Goal: Task Accomplishment & Management: Manage account settings

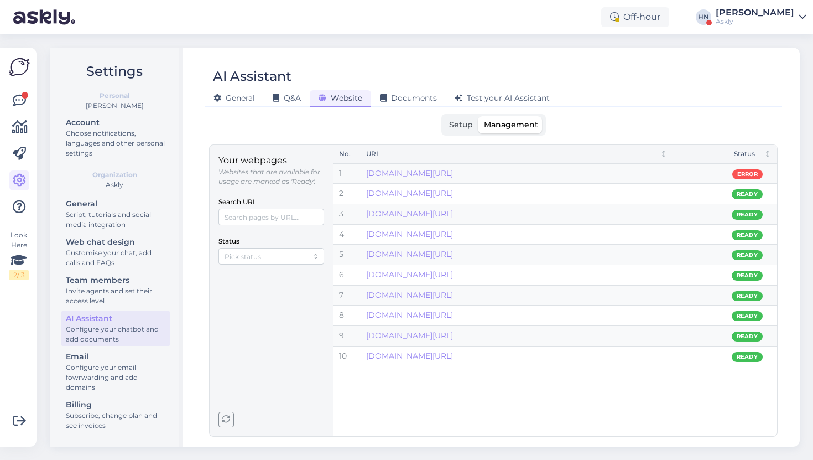
click at [220, 416] on span "button" at bounding box center [226, 419] width 14 height 14
click at [454, 118] on label "Setup" at bounding box center [461, 124] width 35 height 17
click at [444, 116] on input "Setup" at bounding box center [444, 116] width 0 height 0
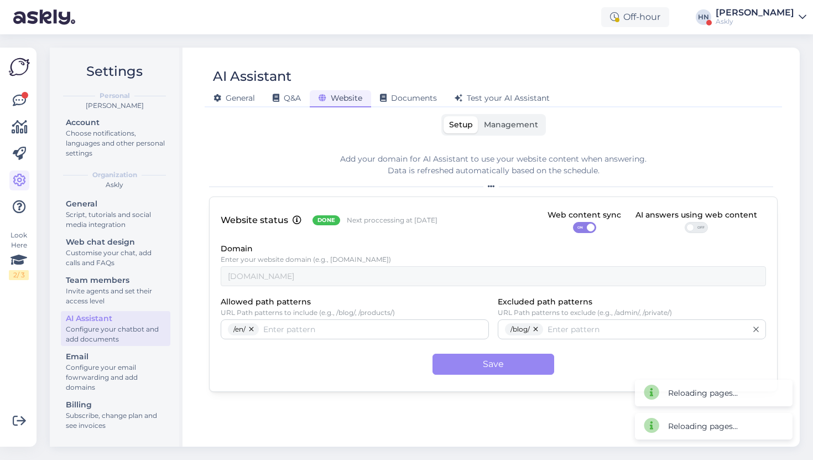
click at [369, 224] on p "Next proccessing at [DATE]" at bounding box center [392, 220] width 91 height 9
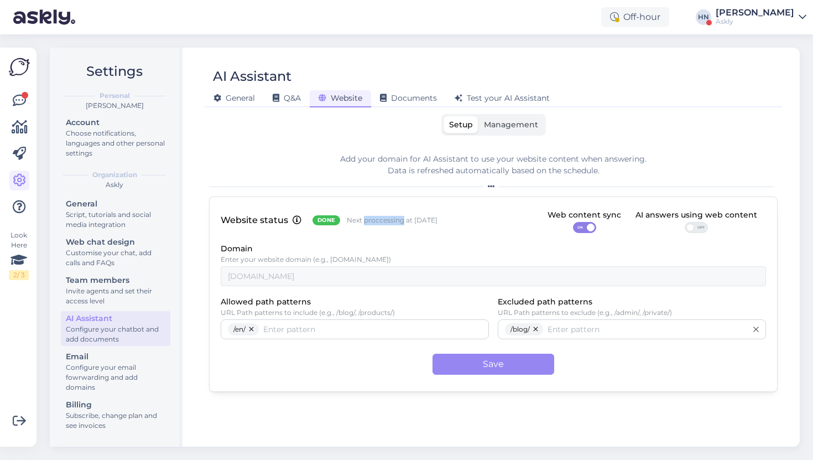
click at [369, 224] on p "Next proccessing at [DATE]" at bounding box center [392, 220] width 91 height 9
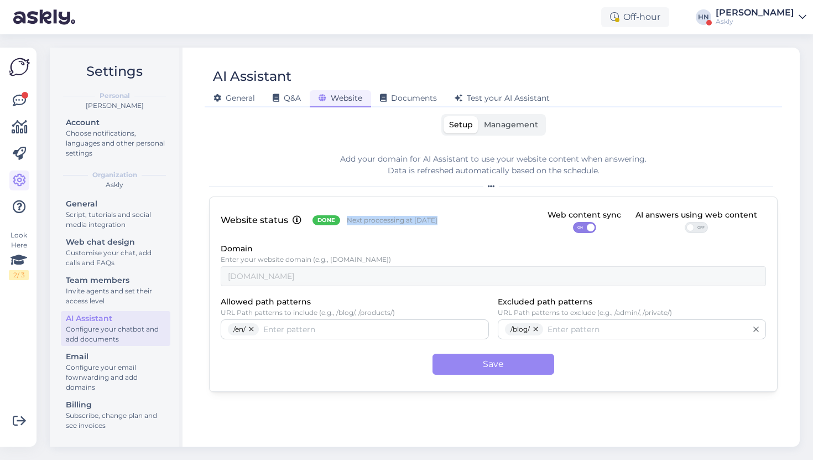
click at [369, 224] on p "Next proccessing at [DATE]" at bounding box center [392, 220] width 91 height 9
click at [383, 247] on div "Domain Enter your website domain (e.g., example.com) askly.me" at bounding box center [494, 264] width 546 height 44
click at [495, 131] on label "Management" at bounding box center [511, 124] width 65 height 17
click at [479, 116] on input "Management" at bounding box center [479, 116] width 0 height 0
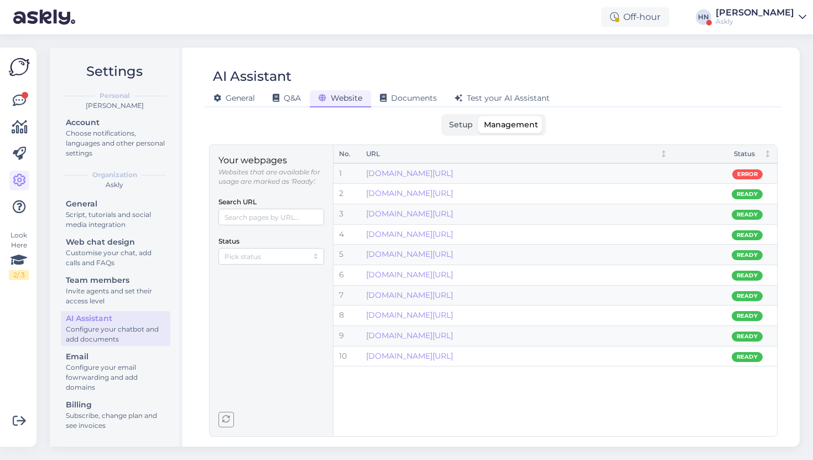
click at [462, 123] on span "Setup" at bounding box center [461, 125] width 24 height 10
click at [444, 116] on input "Setup" at bounding box center [444, 116] width 0 height 0
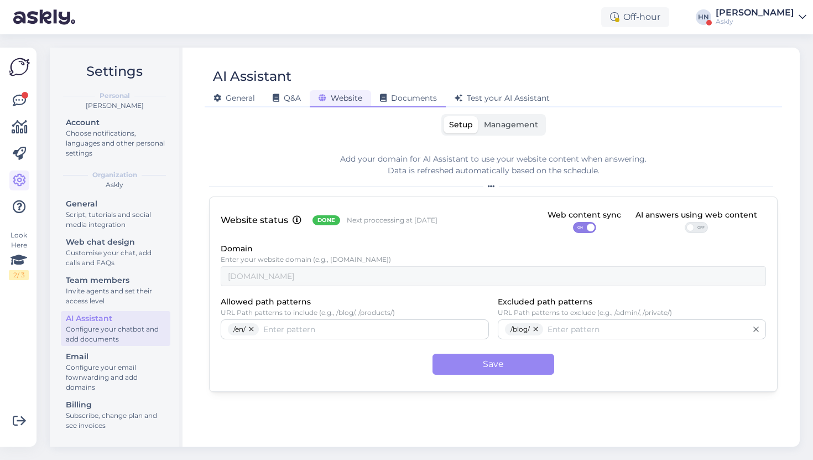
click at [408, 101] on span "Documents" at bounding box center [408, 98] width 57 height 10
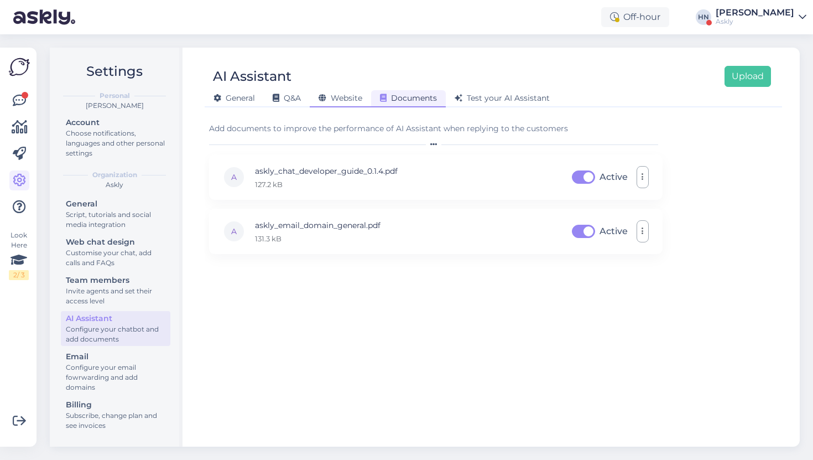
click at [353, 96] on span "Website" at bounding box center [341, 98] width 44 height 10
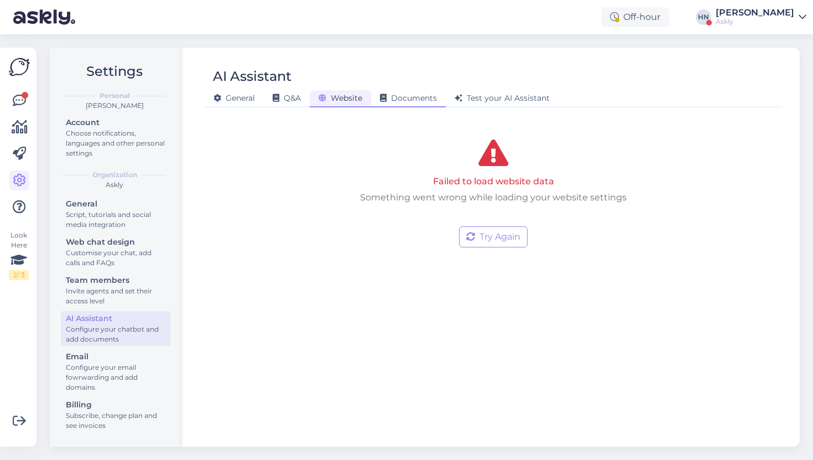
click at [388, 102] on span "Documents" at bounding box center [408, 98] width 57 height 10
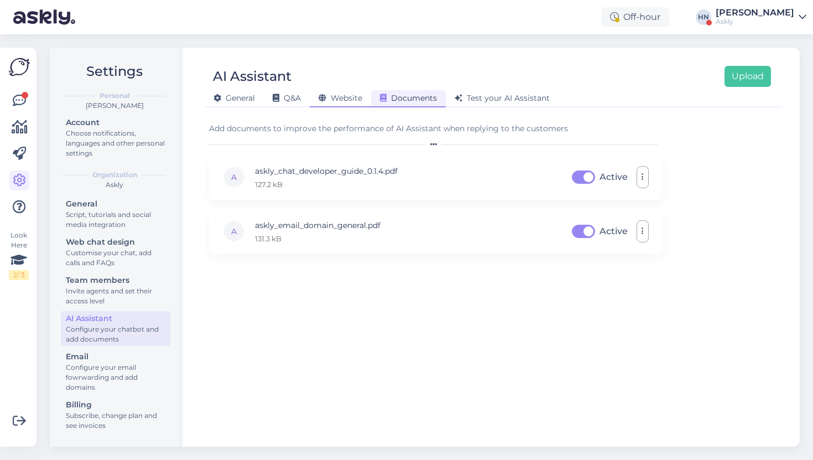
click at [353, 96] on span "Website" at bounding box center [341, 98] width 44 height 10
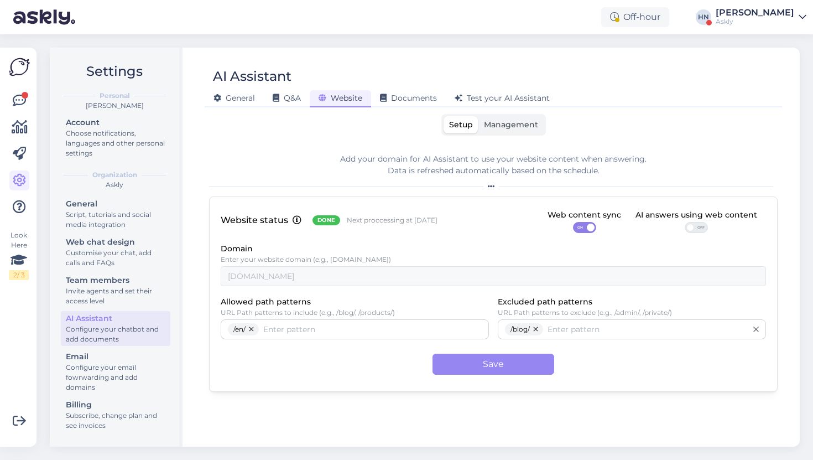
click at [399, 89] on div "General Q&A Website Documents Test your AI Assistant" at bounding box center [488, 96] width 567 height 19
click at [395, 95] on span "Documents" at bounding box center [408, 98] width 57 height 10
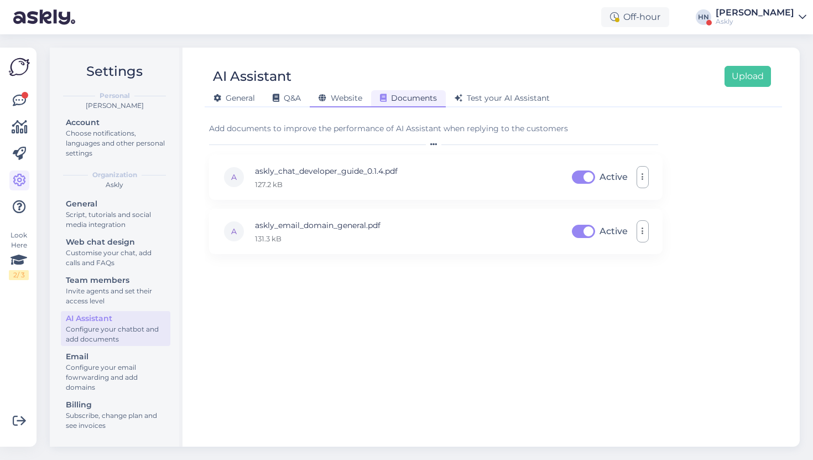
click at [353, 97] on span "Website" at bounding box center [341, 98] width 44 height 10
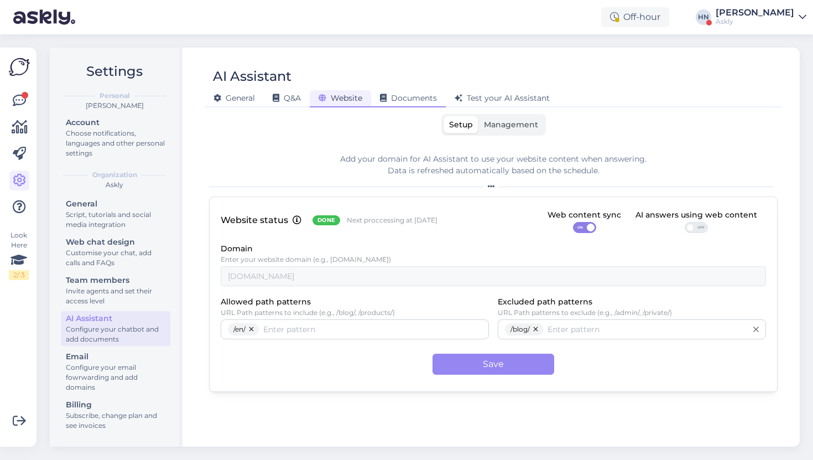
click at [407, 101] on span "Documents" at bounding box center [408, 98] width 57 height 10
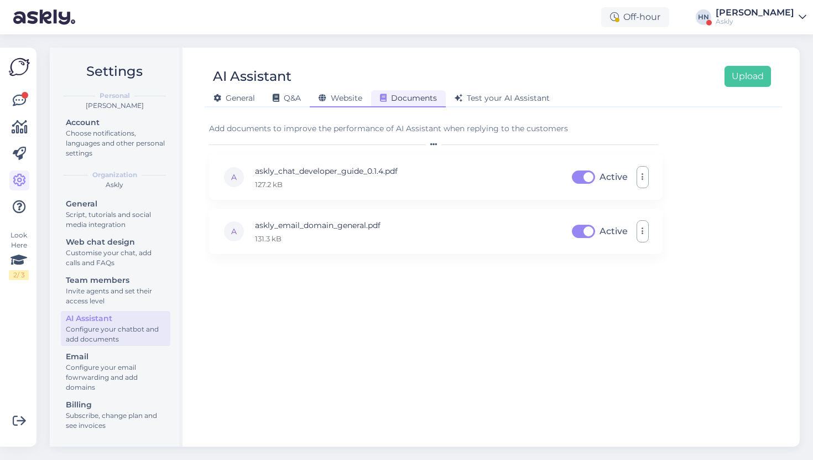
click at [355, 101] on span "Website" at bounding box center [341, 98] width 44 height 10
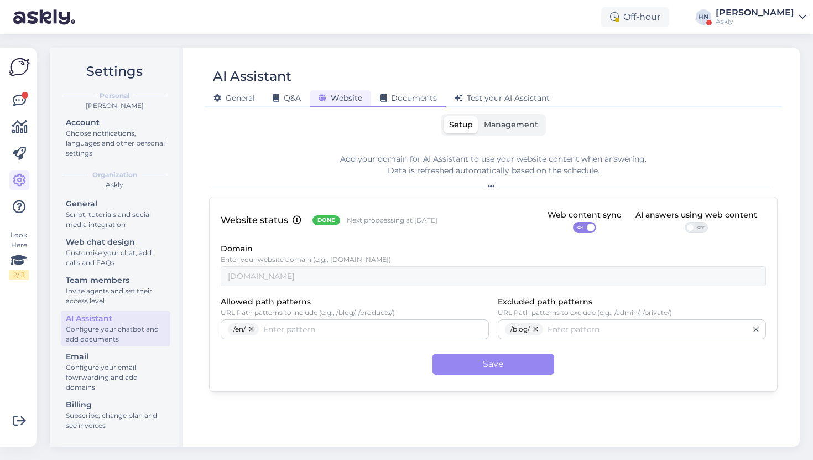
click at [394, 101] on span "Documents" at bounding box center [408, 98] width 57 height 10
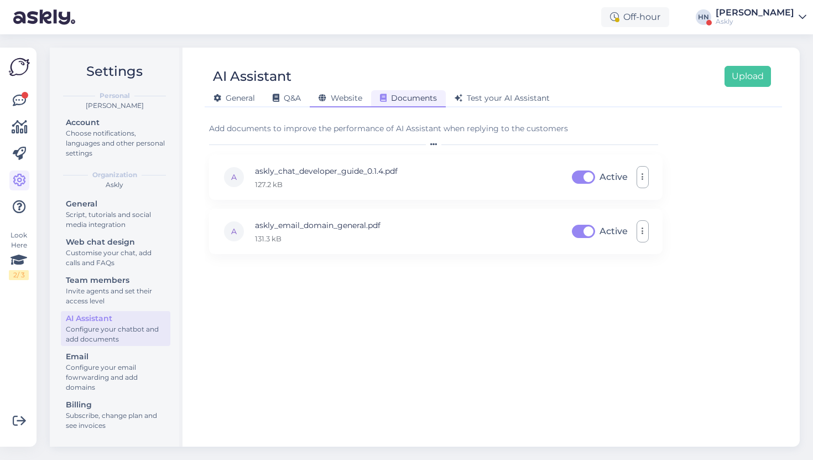
click at [365, 101] on div "Website" at bounding box center [340, 98] width 61 height 17
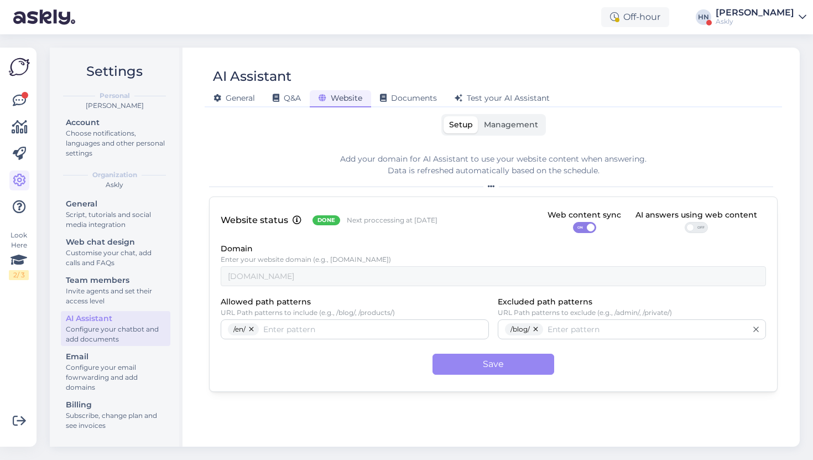
click at [411, 64] on div "AI Assistant General Q&A Website Documents Test your AI Assistant" at bounding box center [494, 83] width 578 height 50
click at [504, 120] on label "Management" at bounding box center [511, 124] width 65 height 17
click at [479, 116] on input "Management" at bounding box center [479, 116] width 0 height 0
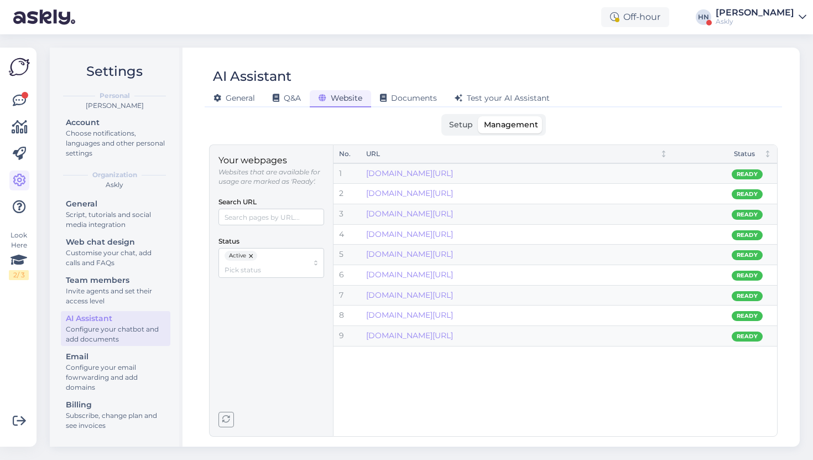
click at [459, 118] on label "Setup" at bounding box center [461, 124] width 35 height 17
click at [444, 116] on input "Setup" at bounding box center [444, 116] width 0 height 0
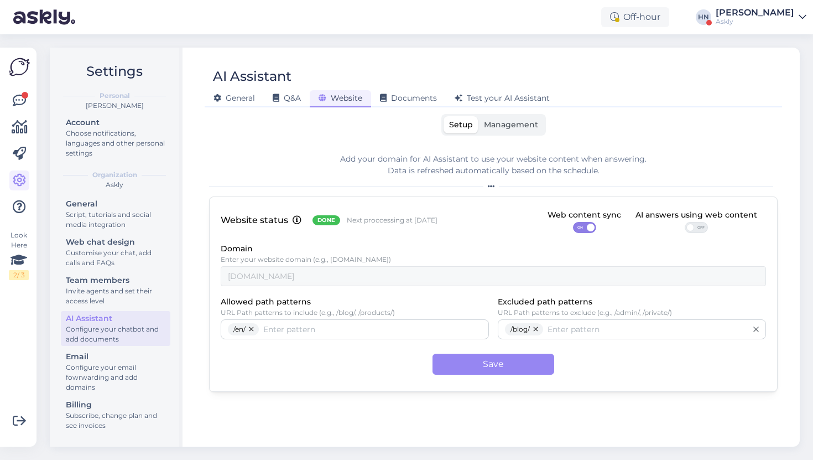
click at [507, 117] on label "Management" at bounding box center [511, 124] width 65 height 17
click at [479, 116] on input "Management" at bounding box center [479, 116] width 0 height 0
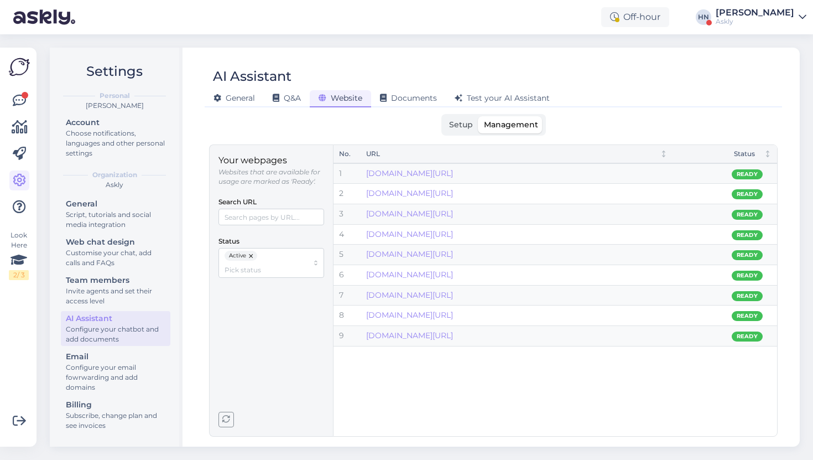
click at [247, 256] on button "button" at bounding box center [251, 256] width 11 height 10
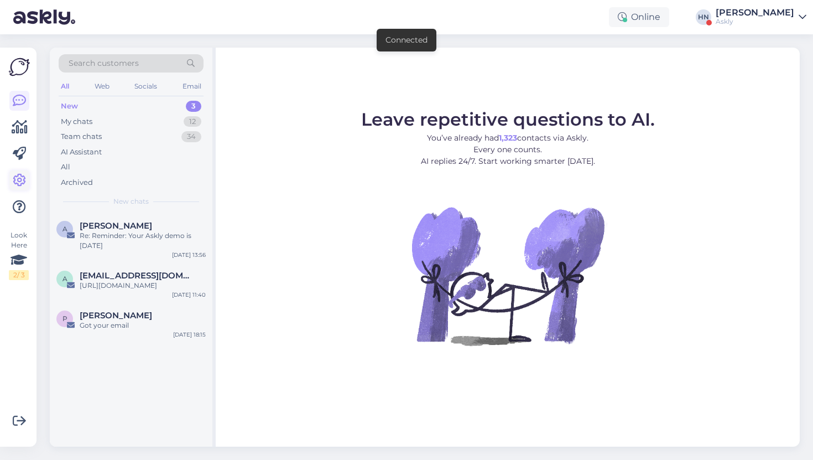
click at [21, 178] on icon at bounding box center [19, 180] width 13 height 13
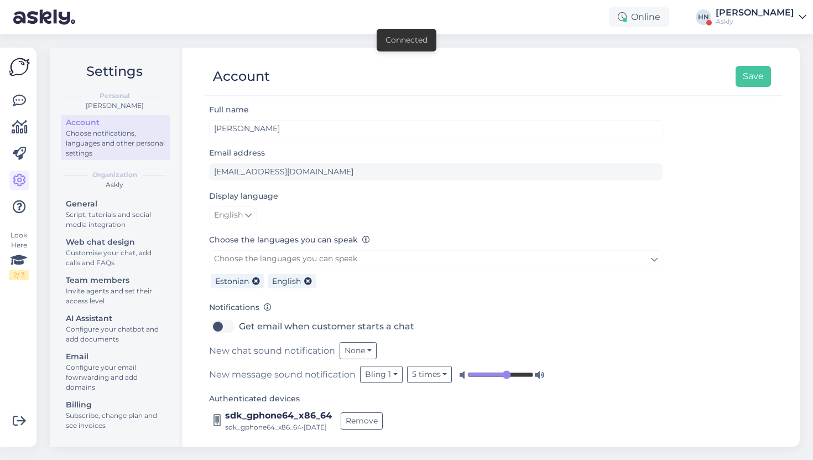
click at [85, 349] on div "General Script, tutorials and social media integration Web chat design Customis…" at bounding box center [116, 315] width 110 height 239
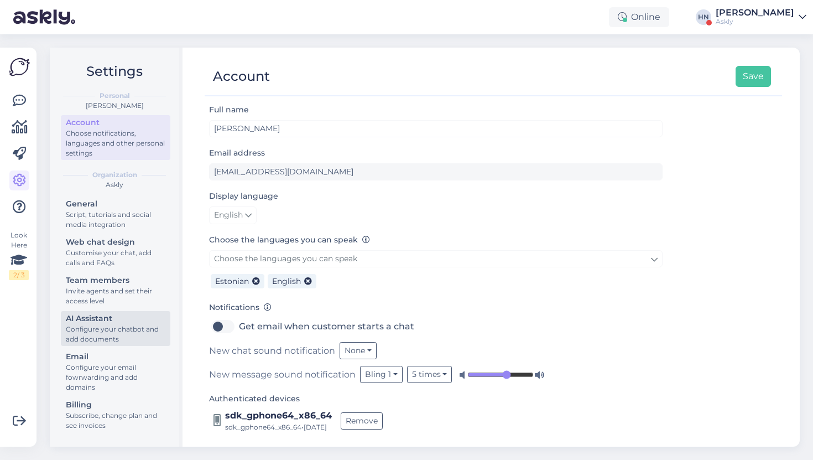
click at [111, 324] on div "AI Assistant" at bounding box center [116, 319] width 100 height 12
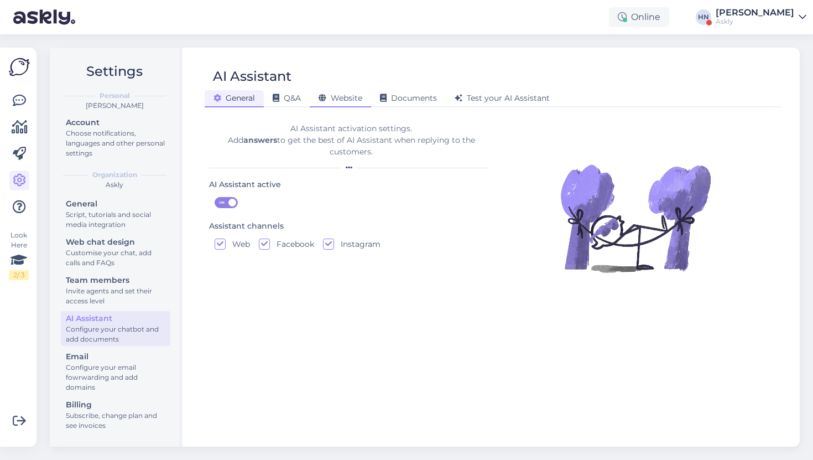
click at [361, 101] on span "Website" at bounding box center [341, 98] width 44 height 10
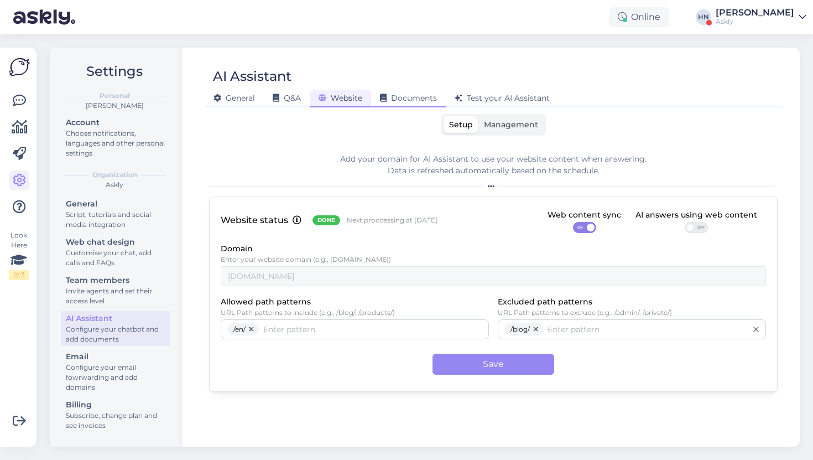
click at [416, 101] on span "Documents" at bounding box center [408, 98] width 57 height 10
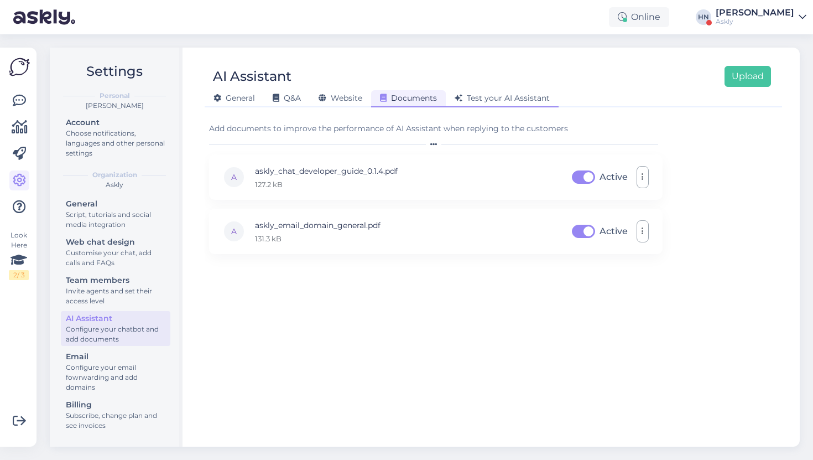
click at [476, 94] on span "Test your AI Assistant" at bounding box center [502, 98] width 95 height 10
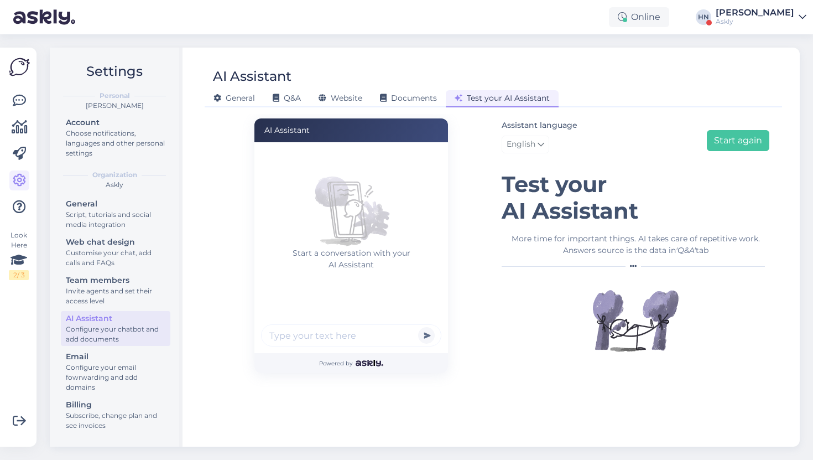
click at [350, 356] on div "Powered by" at bounding box center [352, 363] width 194 height 20
click at [355, 328] on input "text" at bounding box center [351, 335] width 180 height 22
paste input "How do you provide realtime translation ?"
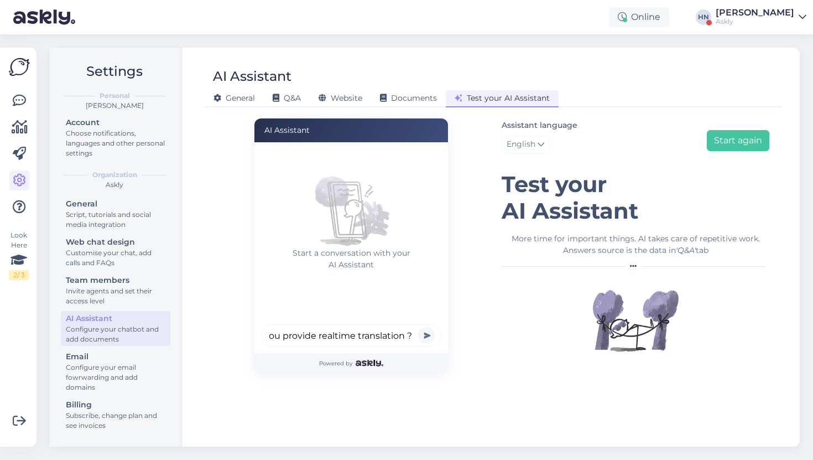
type input "How do you provide realtime translation ?"
click at [418, 327] on button "submit" at bounding box center [426, 335] width 17 height 17
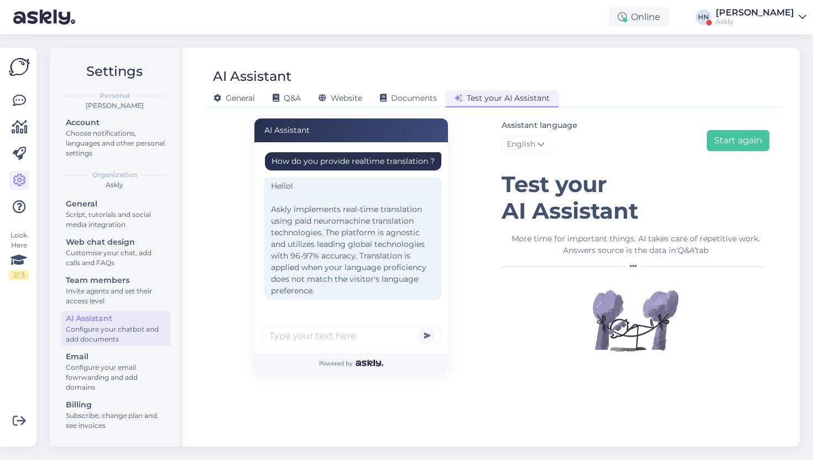
scroll to position [2, 0]
click at [320, 255] on div "Hello! Askly implements real-time translation using paid neuromachine translati…" at bounding box center [352, 236] width 177 height 123
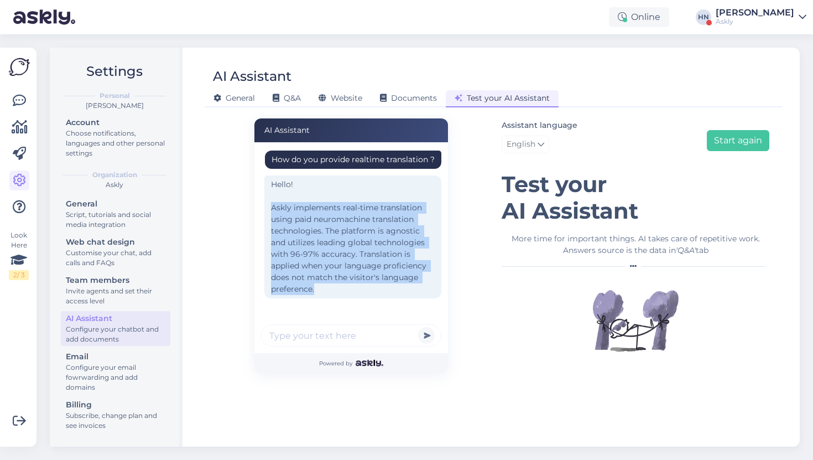
click at [320, 255] on div "Hello! Askly implements real-time translation using paid neuromachine translati…" at bounding box center [352, 236] width 177 height 123
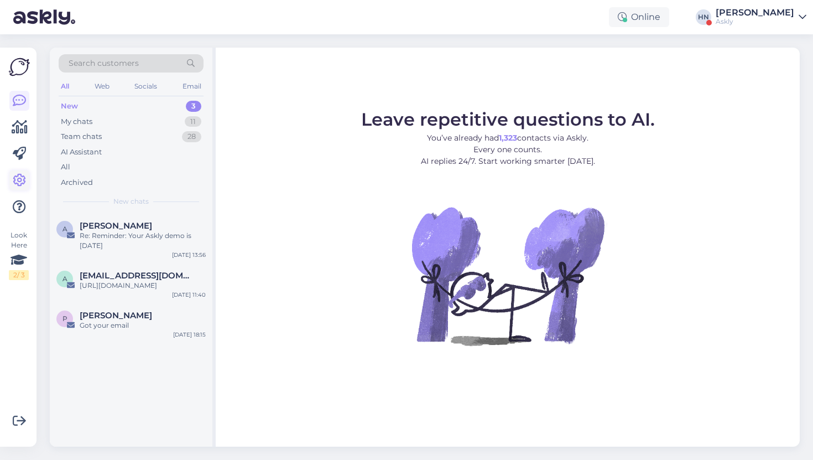
click at [24, 176] on icon at bounding box center [19, 180] width 13 height 13
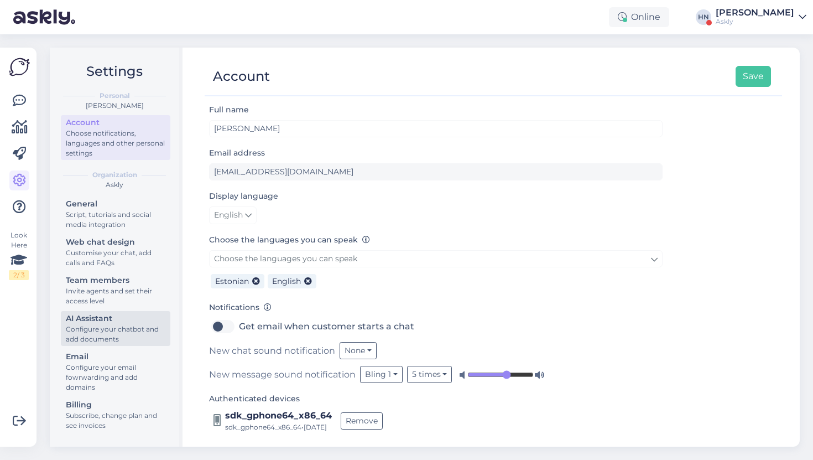
click at [132, 326] on div "Configure your chatbot and add documents" at bounding box center [116, 334] width 100 height 20
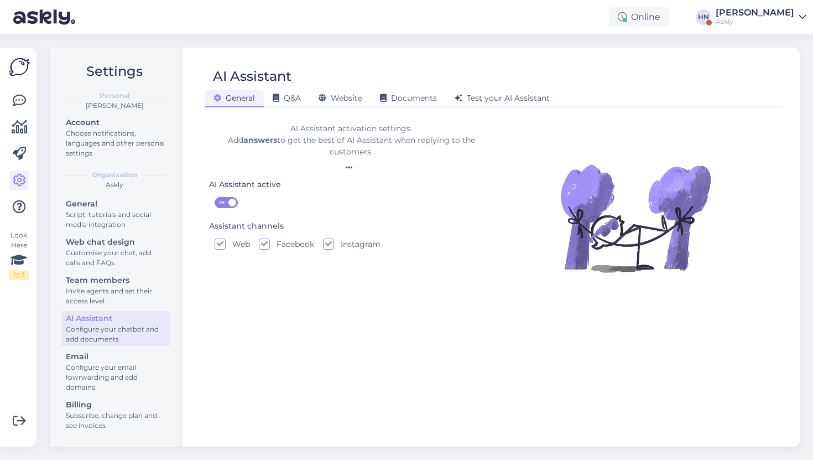
click at [338, 110] on div "AI Assistant General Q&A Website Documents Test your AI Assistant AI Assistant …" at bounding box center [493, 247] width 613 height 399
click at [342, 105] on div "Website" at bounding box center [340, 98] width 61 height 17
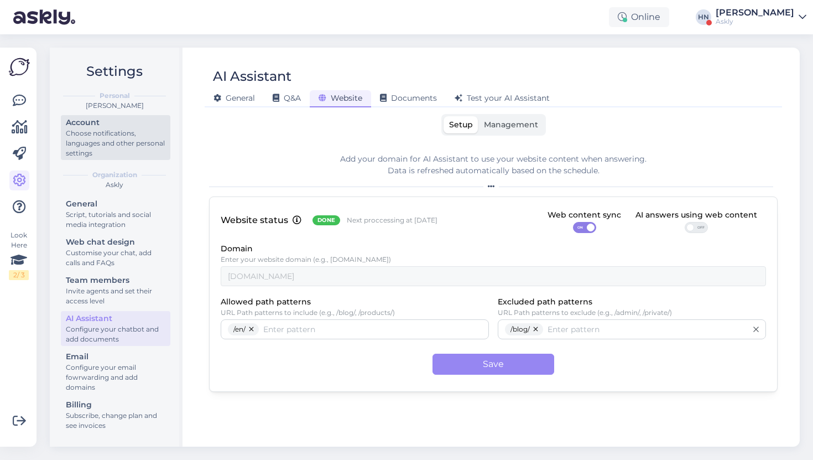
click at [80, 133] on div "Choose notifications, languages and other personal settings" at bounding box center [116, 143] width 100 height 30
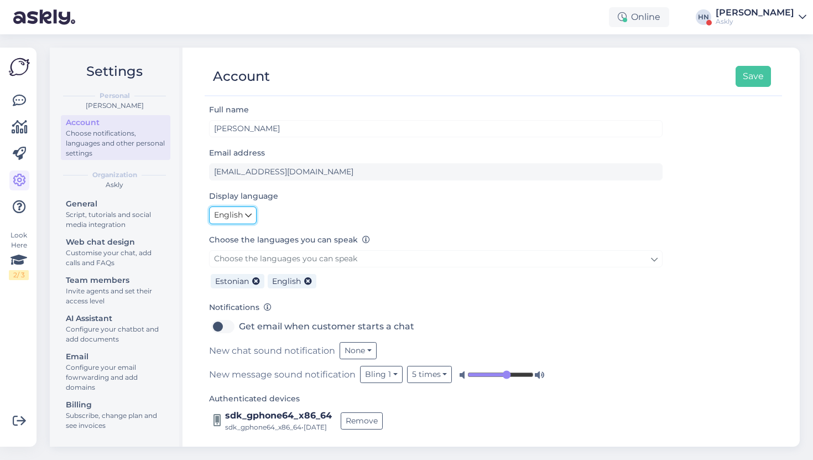
click at [229, 212] on span "English" at bounding box center [228, 215] width 29 height 12
click at [232, 242] on link "Eesti" at bounding box center [235, 239] width 53 height 18
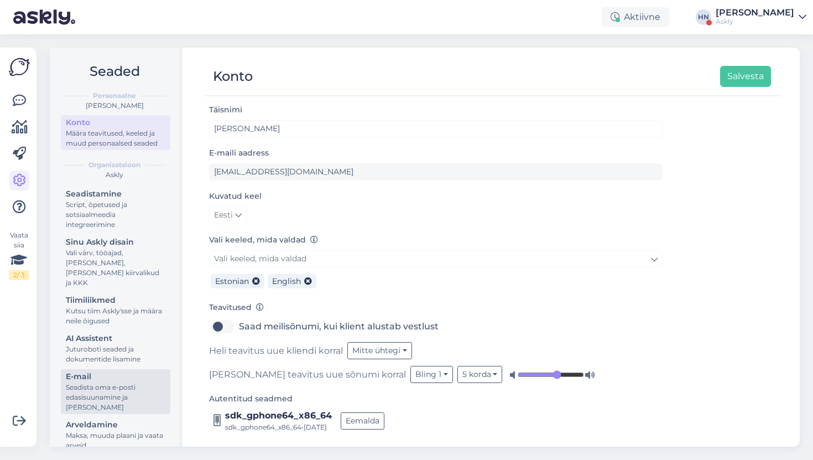
click at [113, 371] on div "E-mail" at bounding box center [116, 377] width 100 height 12
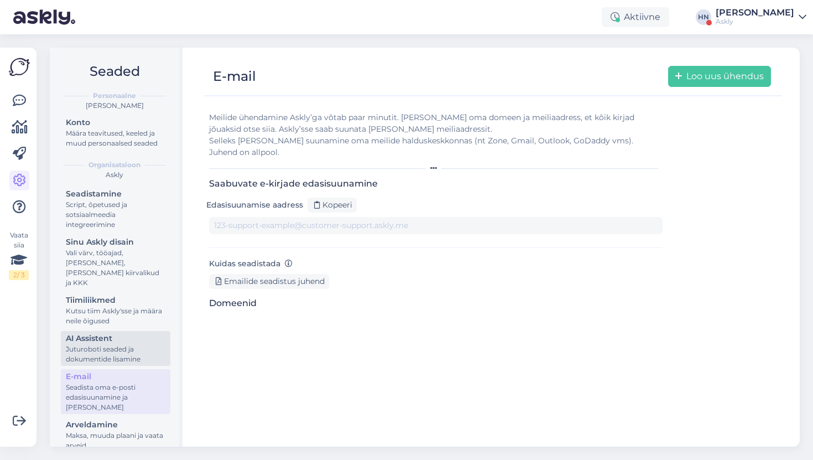
type input "[DOMAIN_NAME][EMAIL_ADDRESS][DOMAIN_NAME]"
click at [117, 344] on div "Juturoboti seaded ja dokumentide lisamine" at bounding box center [116, 354] width 100 height 20
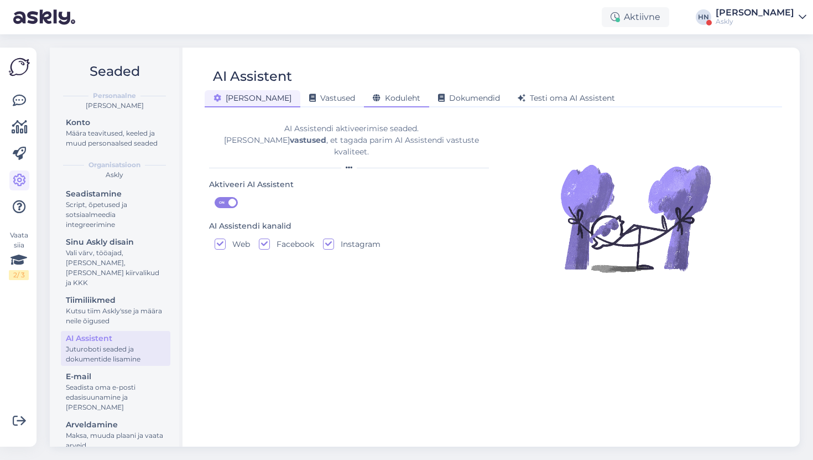
click at [373, 100] on span "Koduleht" at bounding box center [397, 98] width 48 height 10
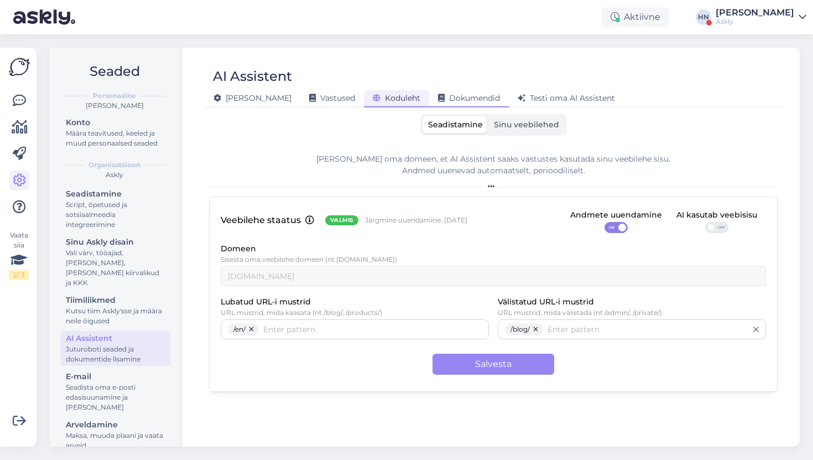
click at [438, 99] on icon at bounding box center [441, 99] width 7 height 8
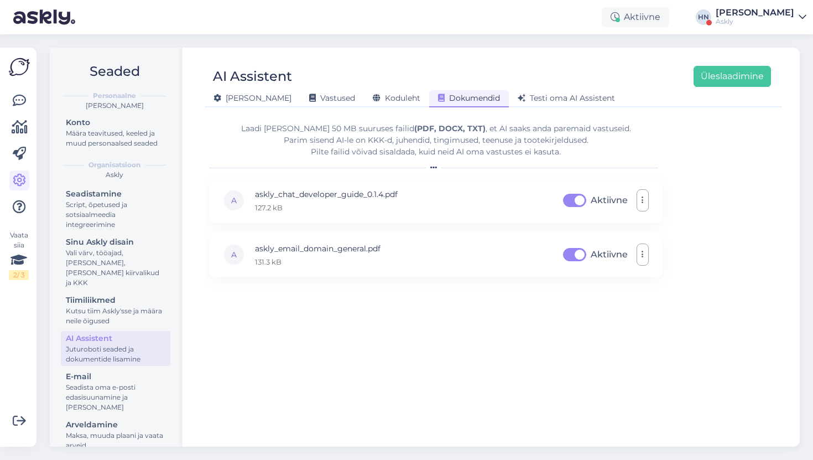
click at [381, 129] on div "Laadi [PERSON_NAME] 50 MB suuruses failid (PDF, DOCX, TXT) , et AI saaks anda p…" at bounding box center [436, 140] width 454 height 35
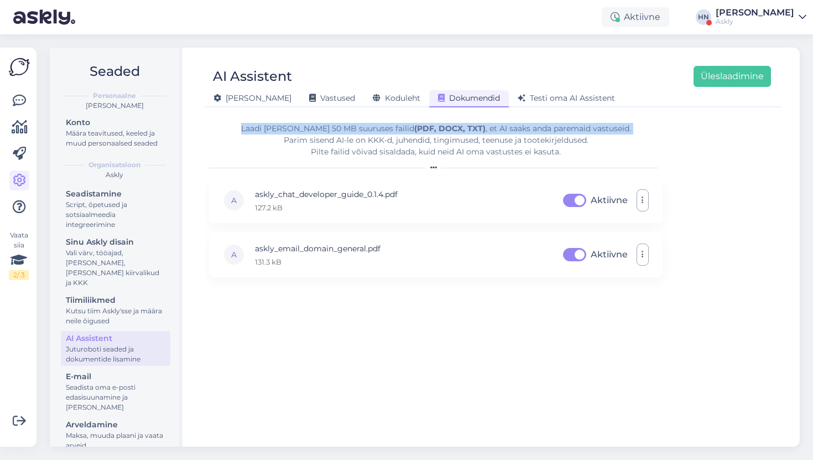
click at [381, 129] on div "Laadi [PERSON_NAME] 50 MB suuruses failid (PDF, DOCX, TXT) , et AI saaks anda p…" at bounding box center [436, 140] width 454 height 35
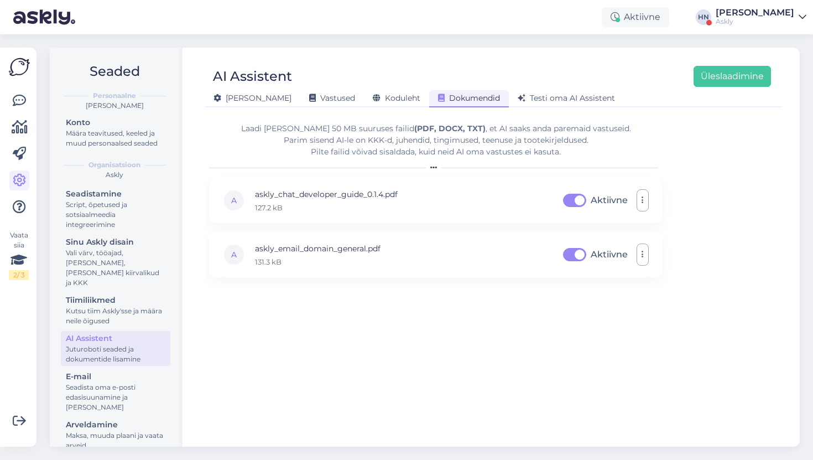
click at [381, 129] on div "Laadi [PERSON_NAME] 50 MB suuruses failid (PDF, DOCX, TXT) , et AI saaks anda p…" at bounding box center [436, 140] width 454 height 35
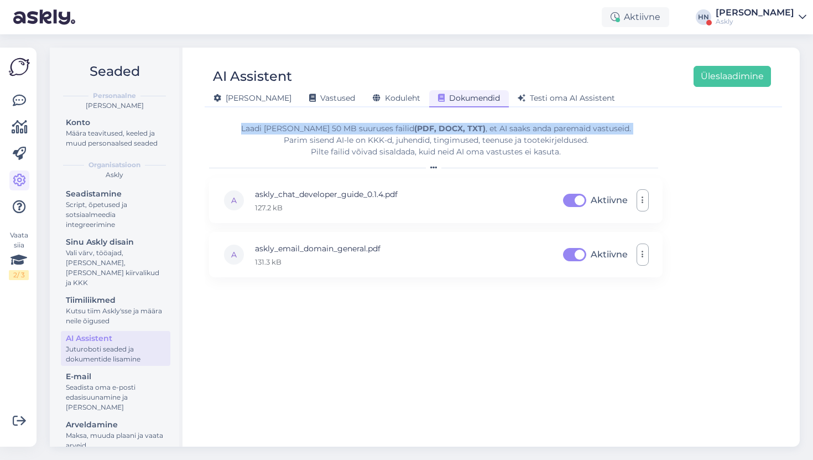
click at [381, 129] on div "Laadi [PERSON_NAME] 50 MB suuruses failid (PDF, DOCX, TXT) , et AI saaks anda p…" at bounding box center [436, 140] width 454 height 35
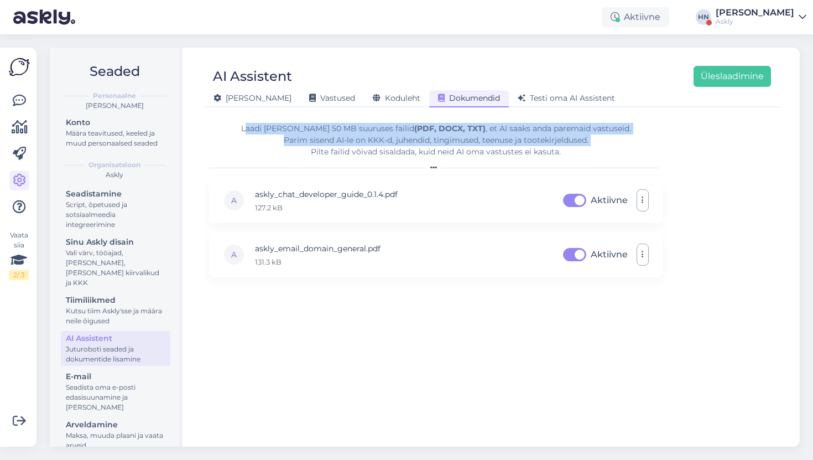
drag, startPoint x: 261, startPoint y: 128, endPoint x: 259, endPoint y: 152, distance: 23.8
click at [260, 153] on div "Laadi [PERSON_NAME] 50 MB suuruses failid (PDF, DOCX, TXT) , et AI saaks anda p…" at bounding box center [436, 140] width 454 height 35
click at [259, 152] on div "Laadi [PERSON_NAME] 50 MB suuruses failid (PDF, DOCX, TXT) , et AI saaks anda p…" at bounding box center [436, 140] width 454 height 35
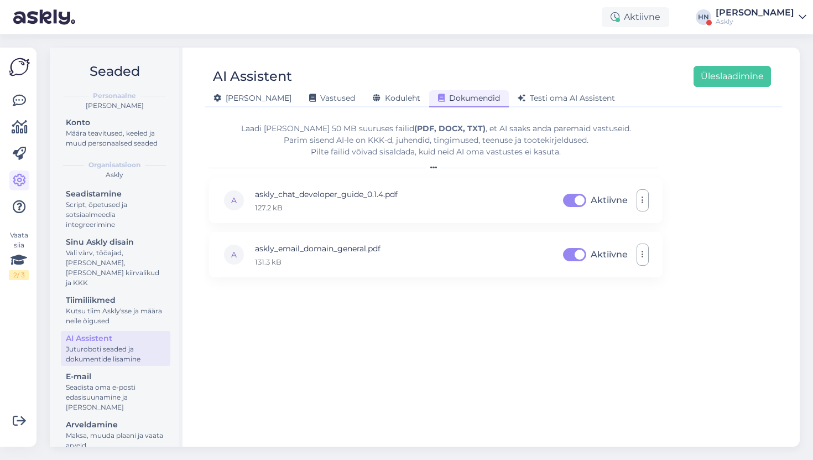
click at [355, 151] on div "Laadi [PERSON_NAME] 50 MB suuruses failid (PDF, DOCX, TXT) , et AI saaks anda p…" at bounding box center [436, 140] width 454 height 35
click at [355, 150] on div "Laadi [PERSON_NAME] 50 MB suuruses failid (PDF, DOCX, TXT) , et AI saaks anda p…" at bounding box center [436, 140] width 454 height 35
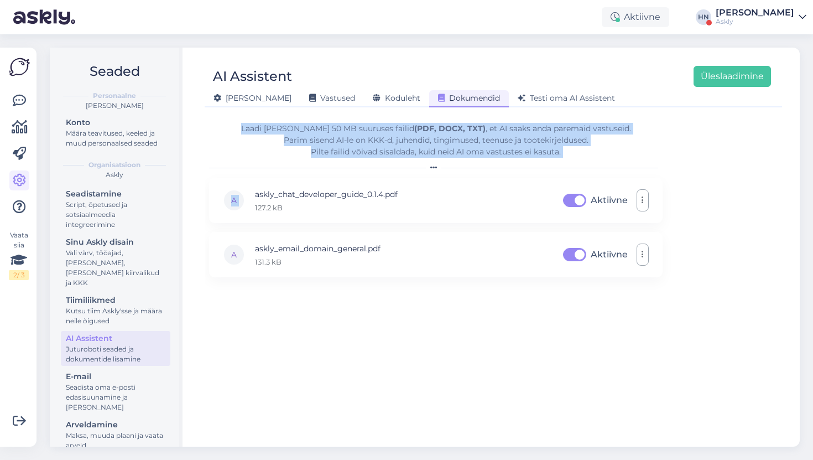
drag, startPoint x: 255, startPoint y: 131, endPoint x: 298, endPoint y: 170, distance: 59.1
click at [299, 171] on form "Laadi [PERSON_NAME] 50 MB suuruses failid (PDF, DOCX, TXT) , et AI saaks anda p…" at bounding box center [436, 275] width 454 height 323
click at [298, 169] on div at bounding box center [436, 167] width 454 height 7
click at [300, 164] on div at bounding box center [436, 167] width 454 height 7
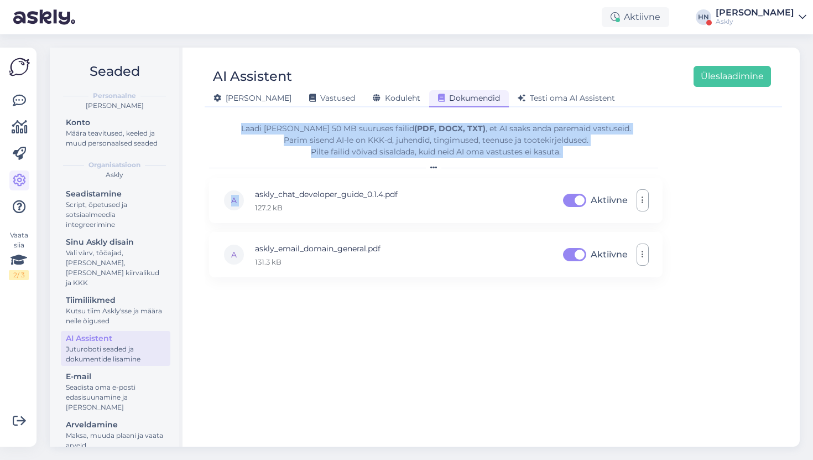
click at [301, 160] on div "Laadi [PERSON_NAME] 50 MB suuruses failid (PDF, DOCX, TXT) , et AI saaks anda p…" at bounding box center [436, 147] width 454 height 48
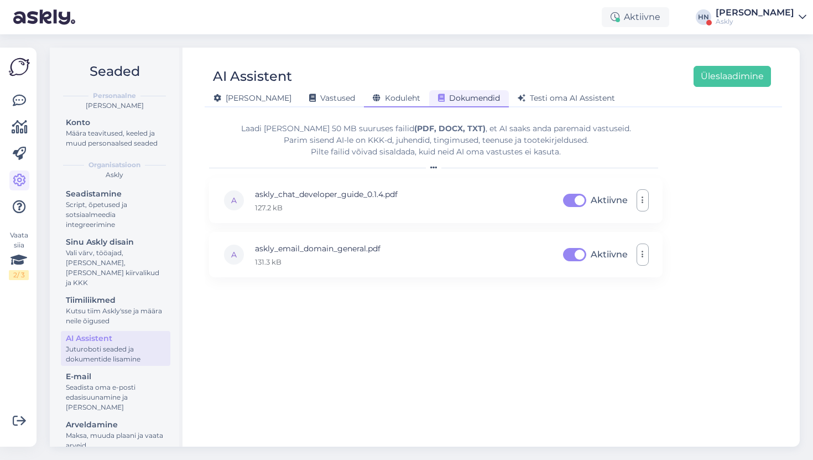
click at [364, 103] on div "Koduleht" at bounding box center [396, 98] width 65 height 17
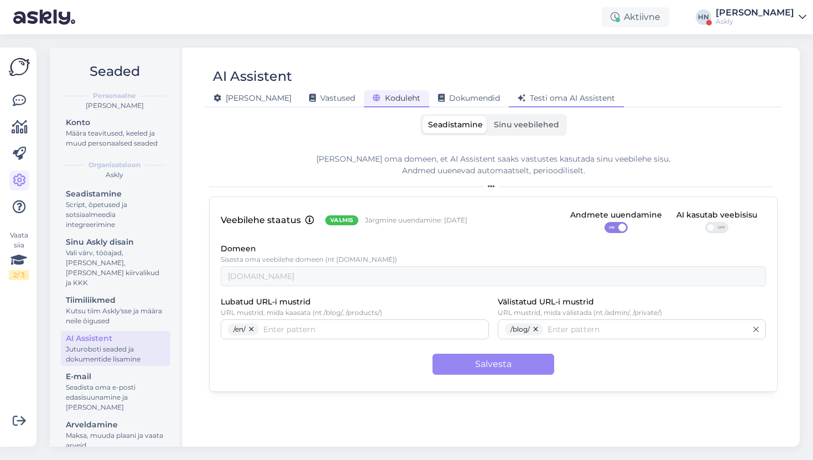
click at [518, 101] on span "Testi oma AI Assistent" at bounding box center [566, 98] width 97 height 10
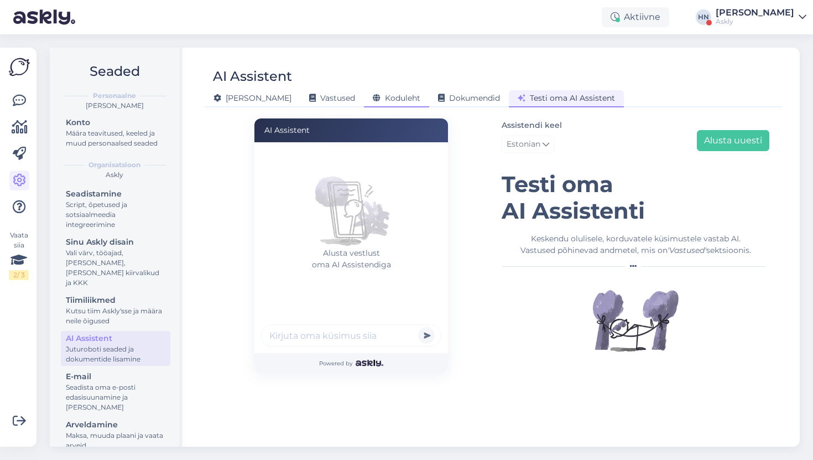
click at [373, 94] on span "Koduleht" at bounding box center [397, 98] width 48 height 10
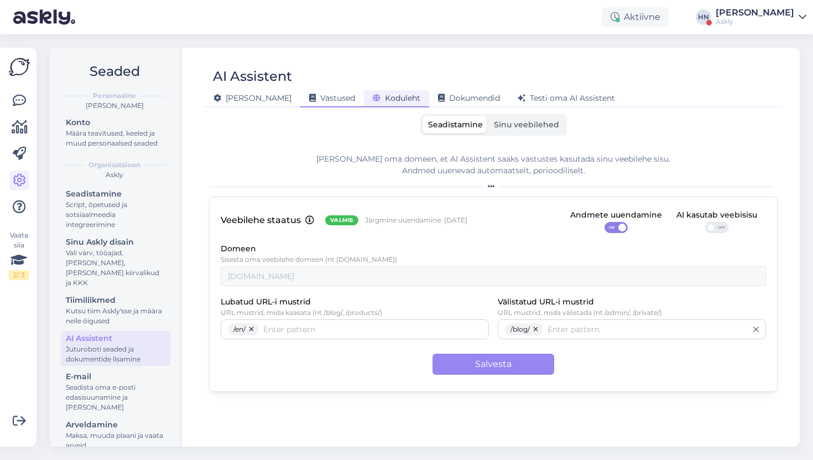
click at [300, 103] on div "Vastused" at bounding box center [332, 98] width 64 height 17
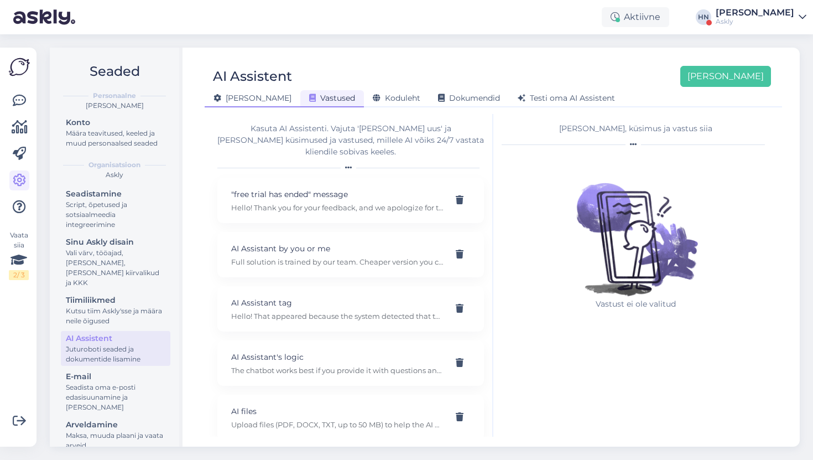
click at [248, 104] on div "[PERSON_NAME]" at bounding box center [253, 98] width 96 height 17
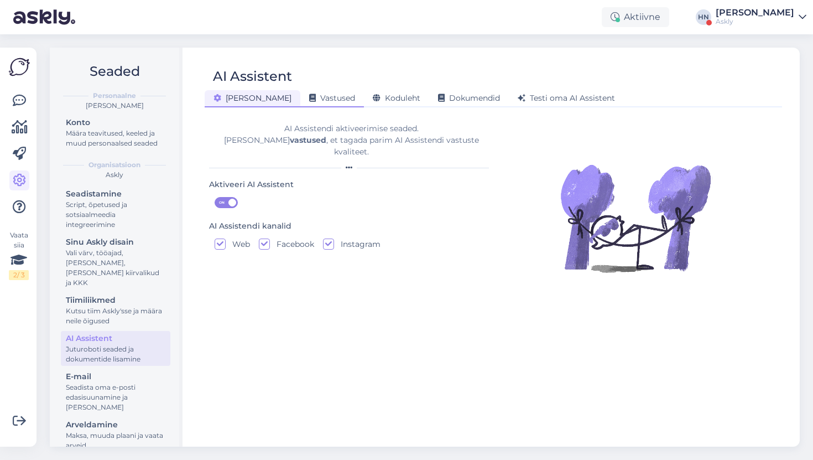
click at [309, 102] on icon at bounding box center [312, 99] width 7 height 8
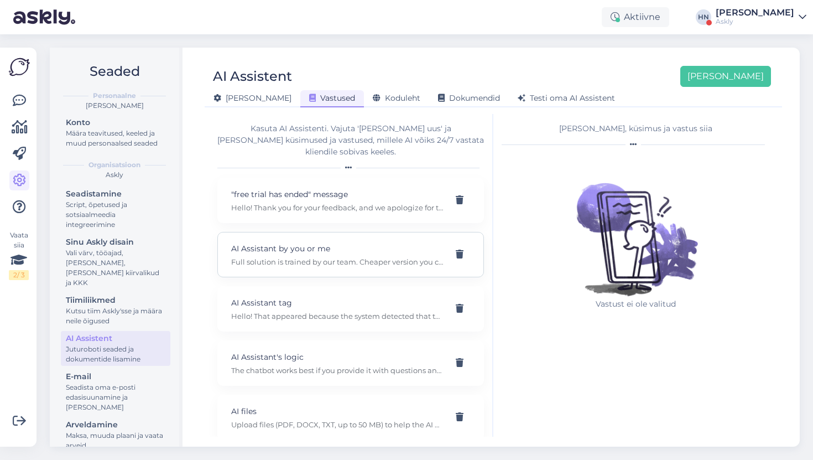
click at [315, 261] on div "AI Assistant by you or me Full solution is trained by our team. Cheaper version…" at bounding box center [350, 254] width 267 height 45
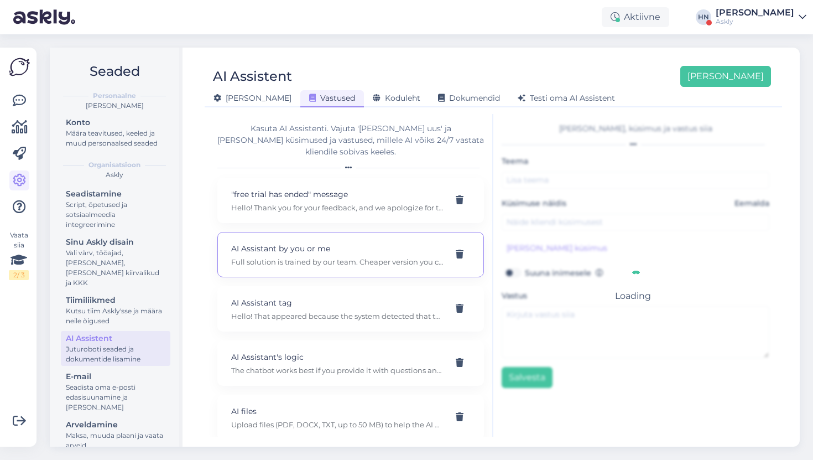
type input "AI Assistant by you or me"
type input "I can't find any description/more info about the AI Lite feature"
type textarea "Full solution is trained by our team. Cheaper version you can set up yourself b…"
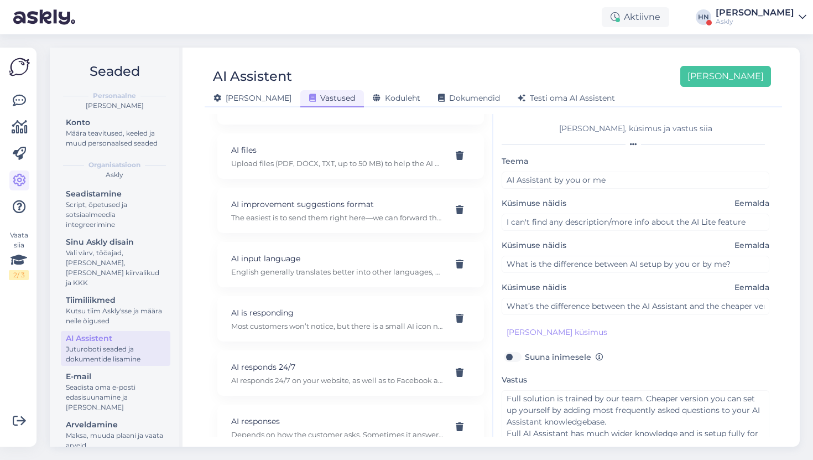
scroll to position [44, 0]
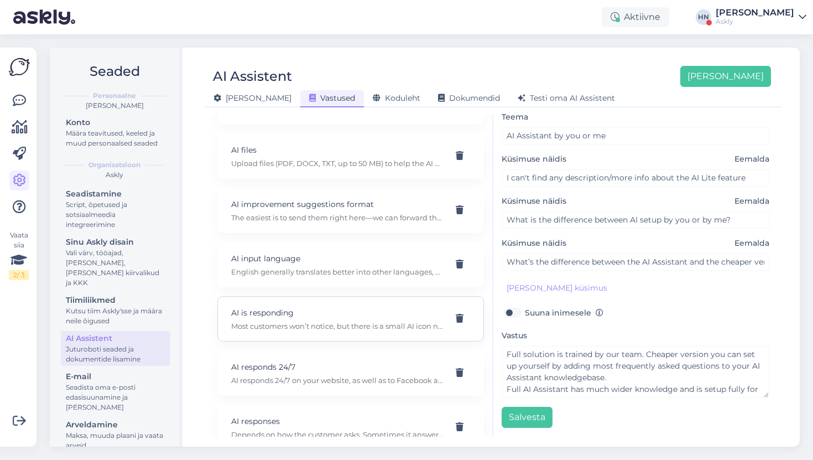
click at [385, 319] on div "AI is responding Most customers won’t notice, but there is a small AI icon next…" at bounding box center [350, 318] width 267 height 45
type input "AI is responding"
type input "Will the customer know that the AI is responding?"
type textarea "Most customers won’t notice, but there is a small AI icon next to the reply."
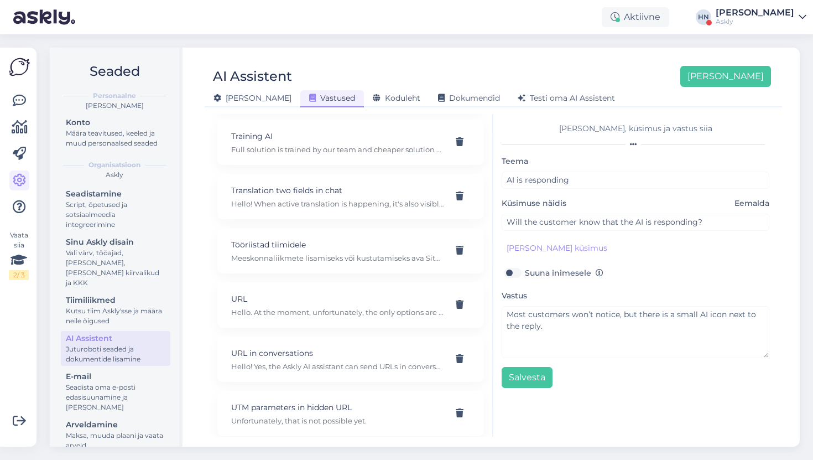
scroll to position [5695, 0]
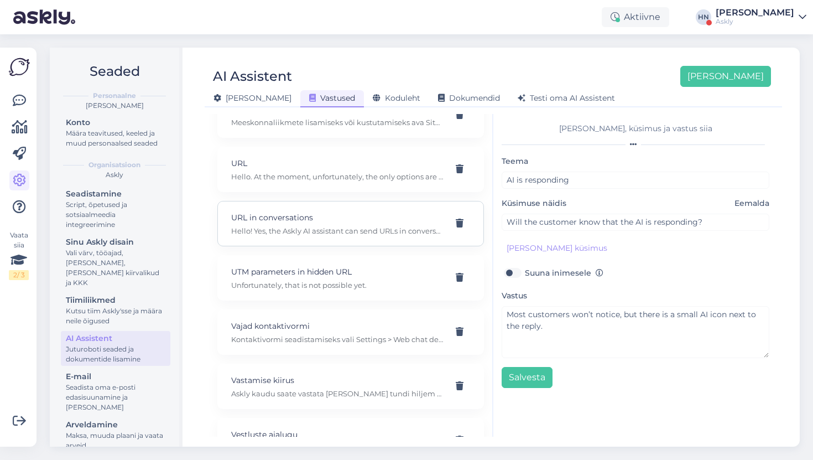
click at [346, 233] on div "URL in conversations Hello! Yes, the Askly AI assistant can send URLs in conver…" at bounding box center [350, 223] width 267 height 45
type input "URL in conversations"
type input "Can the Askly AI assistant also send URLs in conversations?"
type textarea "Hello! Yes, the Askly AI assistant can send URLs in conversations."
click at [340, 172] on p "Hello. At the moment, unfortunately, the only options are to add full or shorte…" at bounding box center [337, 177] width 212 height 10
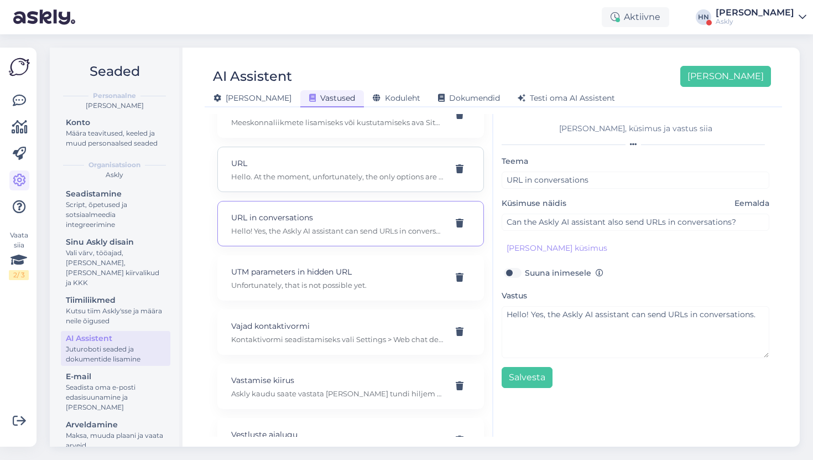
type input "URL"
type input "I tried to add a clean link using HTML, but it didn’t work."
type textarea "Hello. At the moment, unfortunately, the only options are to add full or shorte…"
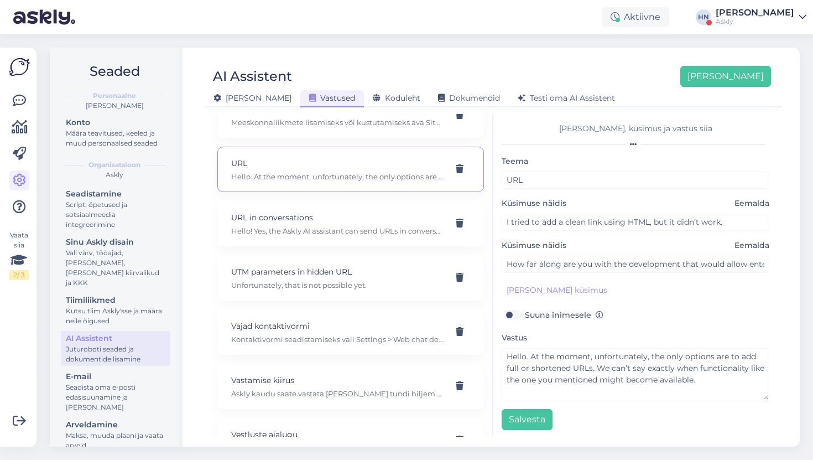
click at [390, 24] on div "Aktiivne [PERSON_NAME] Askly" at bounding box center [406, 17] width 813 height 34
click at [301, 226] on p "Hello! Yes, the Askly AI assistant can send URLs in conversations." at bounding box center [337, 231] width 212 height 10
type input "URL in conversations"
type input "Can the Askly AI assistant also send URLs in conversations?"
type textarea "Hello! Yes, the Askly AI assistant can send URLs in conversations."
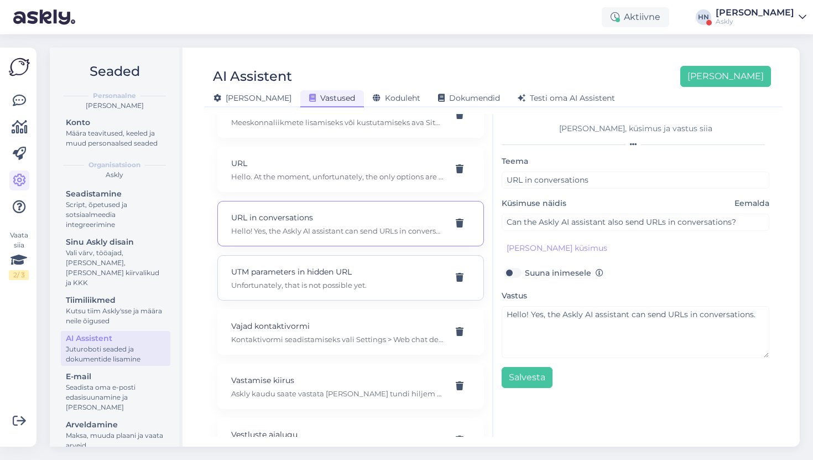
click at [293, 255] on div "UTM parameters in hidden URL Unfortunately, that is not possible yet." at bounding box center [350, 277] width 267 height 45
type input "UTM parameters in hidden URL"
type input "Can UTM parameters be added to a URL in a hidden format?"
type textarea "Unfortunately, that is not possible yet."
click at [351, 111] on div "AI Assistent [PERSON_NAME] [PERSON_NAME] Vastused Koduleht Dokumendid [PERSON_N…" at bounding box center [493, 247] width 613 height 399
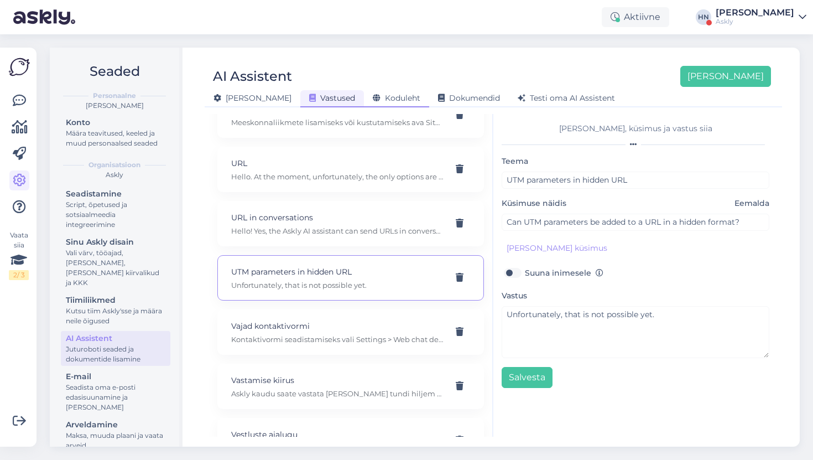
click at [373, 98] on span "Koduleht" at bounding box center [397, 98] width 48 height 10
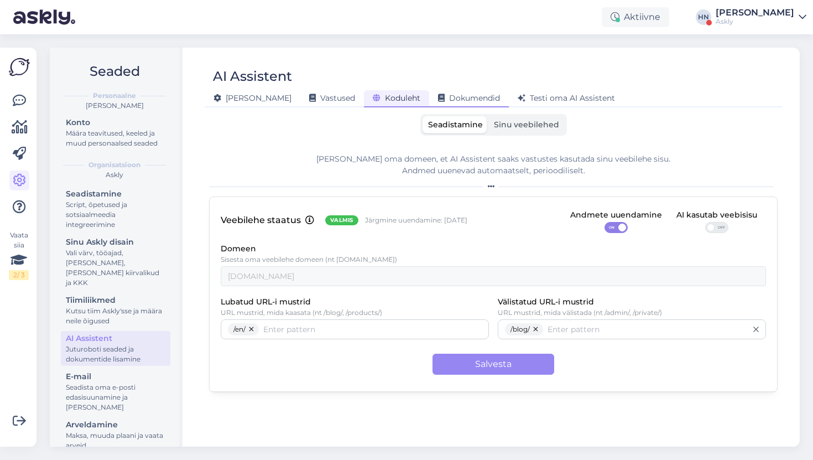
click at [429, 107] on div "Dokumendid" at bounding box center [469, 98] width 80 height 17
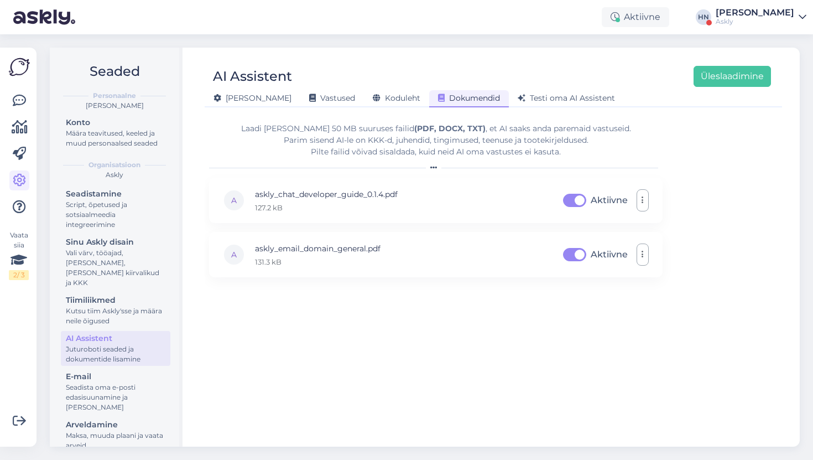
click at [324, 119] on form "Laadi [PERSON_NAME] 50 MB suuruses failid (PDF, DOCX, TXT) , et AI saaks anda p…" at bounding box center [436, 275] width 454 height 323
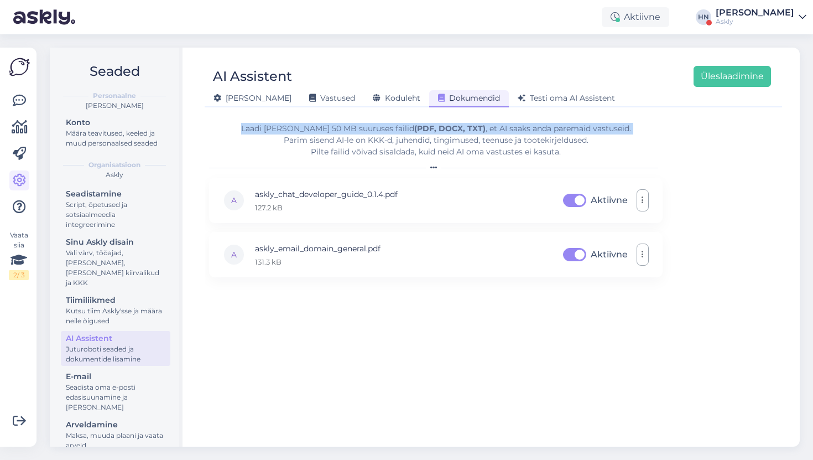
click at [324, 119] on form "Laadi [PERSON_NAME] 50 MB suuruses failid (PDF, DOCX, TXT) , et AI saaks anda p…" at bounding box center [436, 275] width 454 height 323
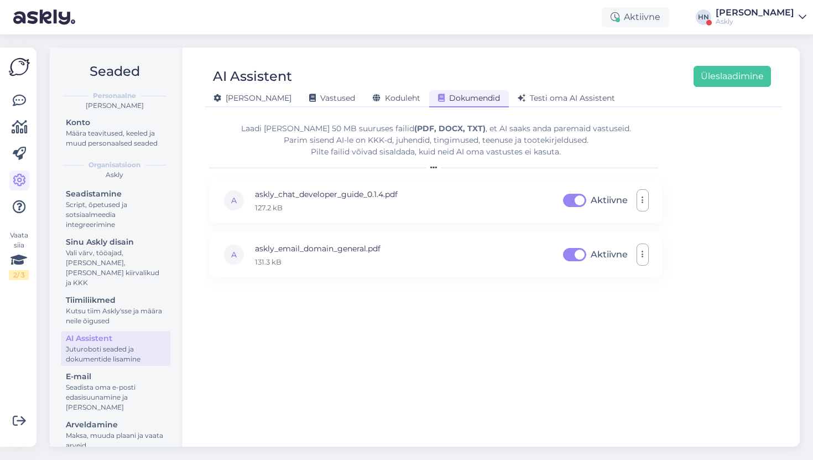
click at [319, 131] on div "Laadi [PERSON_NAME] 50 MB suuruses failid (PDF, DOCX, TXT) , et AI saaks anda p…" at bounding box center [436, 140] width 454 height 35
click at [93, 133] on div "Määra teavitused, keeled ja muud personaalsed seaded" at bounding box center [116, 138] width 100 height 20
